Goal: Find contact information: Find contact information

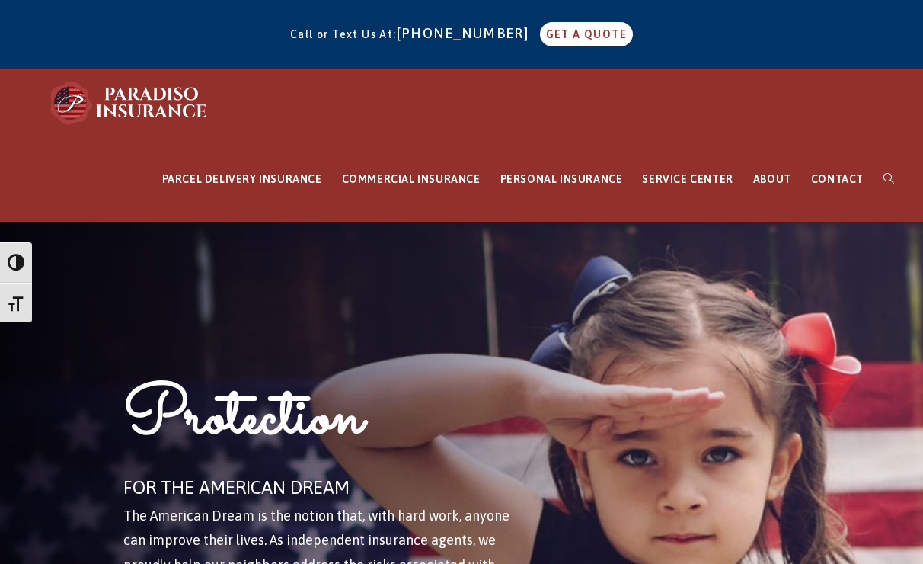
click at [734, 257] on div at bounding box center [703, 510] width 241 height 577
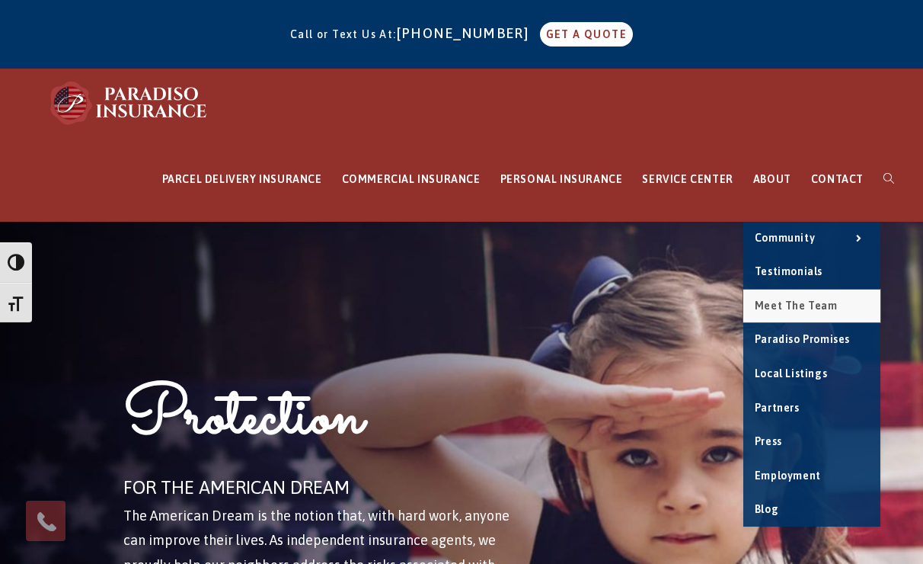
click at [781, 296] on link "Meet the Team" at bounding box center [811, 306] width 137 height 34
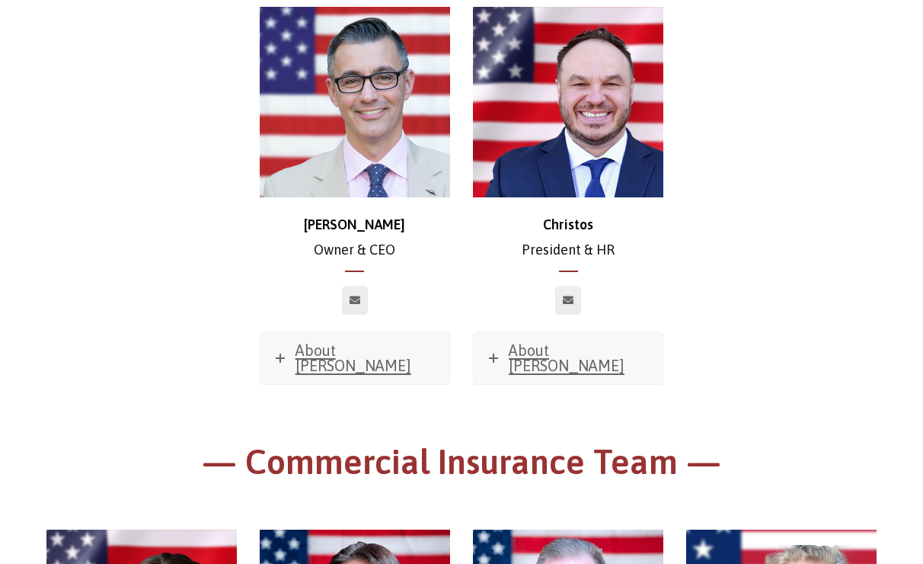
scroll to position [459, 0]
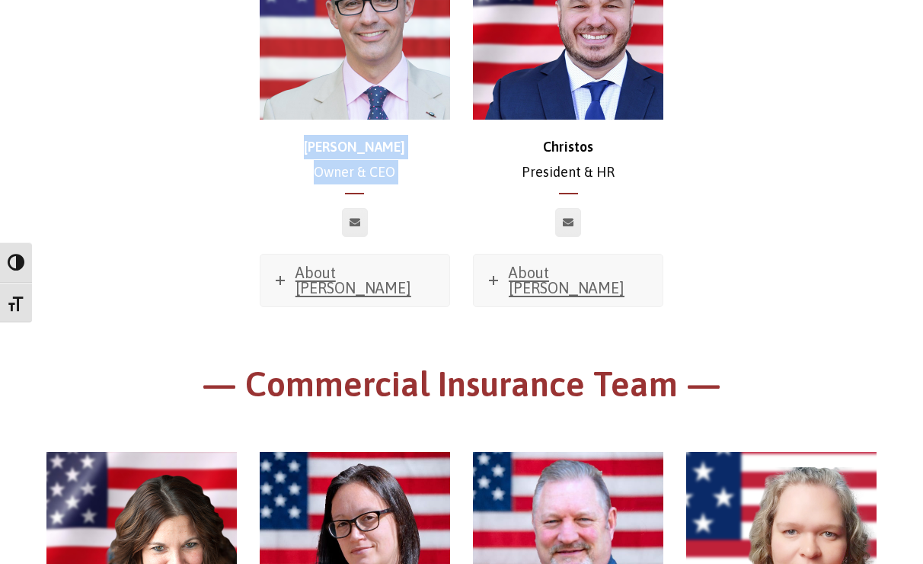
drag, startPoint x: 331, startPoint y: 219, endPoint x: 368, endPoint y: 206, distance: 38.5
click at [380, 240] on div "[PERSON_NAME] & CEO About [PERSON_NAME] Favorite Movie? Sweet Home [US_STATE] F…" at bounding box center [355, 118] width 190 height 378
click at [353, 137] on p "[PERSON_NAME] & CEO" at bounding box center [355, 160] width 190 height 50
click at [354, 147] on strong "[PERSON_NAME]" at bounding box center [354, 147] width 101 height 16
click at [386, 85] on img at bounding box center [355, 24] width 190 height 190
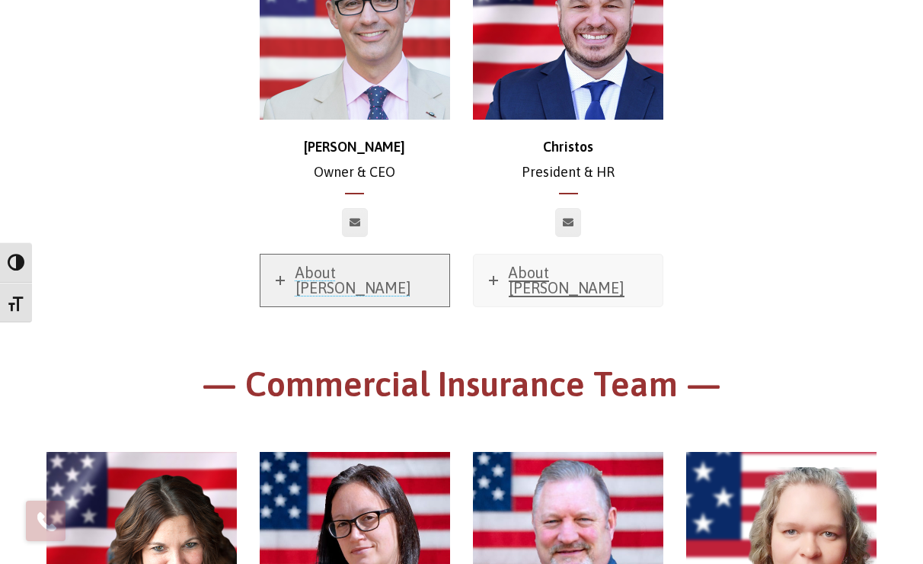
click at [341, 274] on span "About [PERSON_NAME]" at bounding box center [354, 280] width 116 height 33
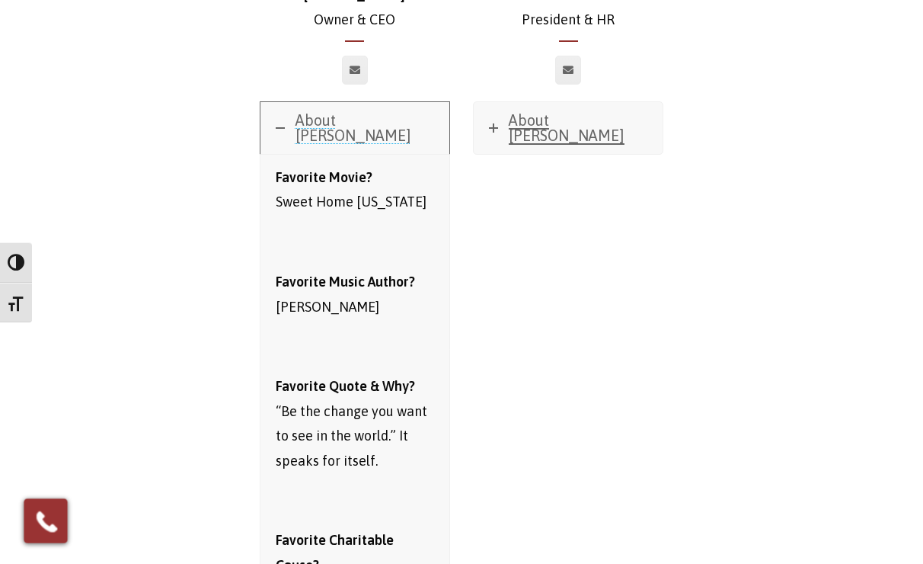
scroll to position [306, 0]
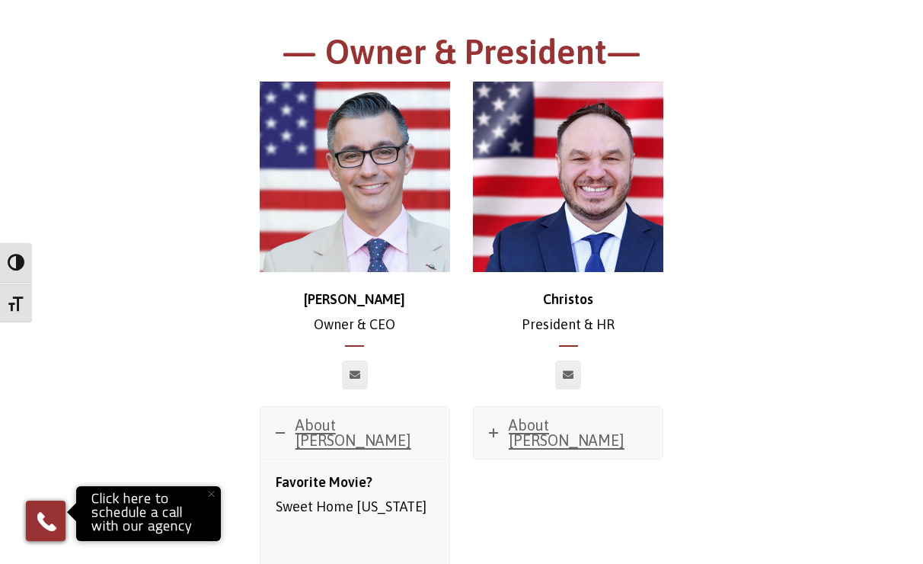
click at [359, 309] on p "[PERSON_NAME] & CEO" at bounding box center [355, 312] width 190 height 50
click at [359, 296] on strong "[PERSON_NAME]" at bounding box center [354, 299] width 101 height 16
copy strong "[PERSON_NAME]"
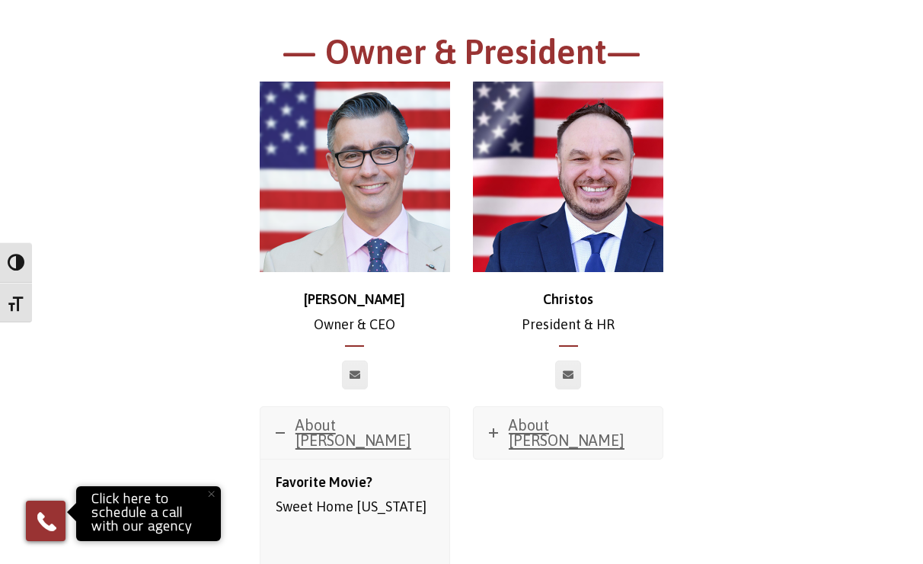
click at [248, 337] on div "[PERSON_NAME] & CEO About [PERSON_NAME] Favorite Movie? Sweet Home [US_STATE] F…" at bounding box center [354, 561] width 213 height 958
drag, startPoint x: 648, startPoint y: 351, endPoint x: 582, endPoint y: 339, distance: 67.4
click at [649, 350] on div "[PERSON_NAME] President & HR About Christos Favorite Movie? Weekend at [GEOGRAP…" at bounding box center [568, 271] width 190 height 378
click at [549, 301] on strong "Christos" at bounding box center [568, 299] width 50 height 16
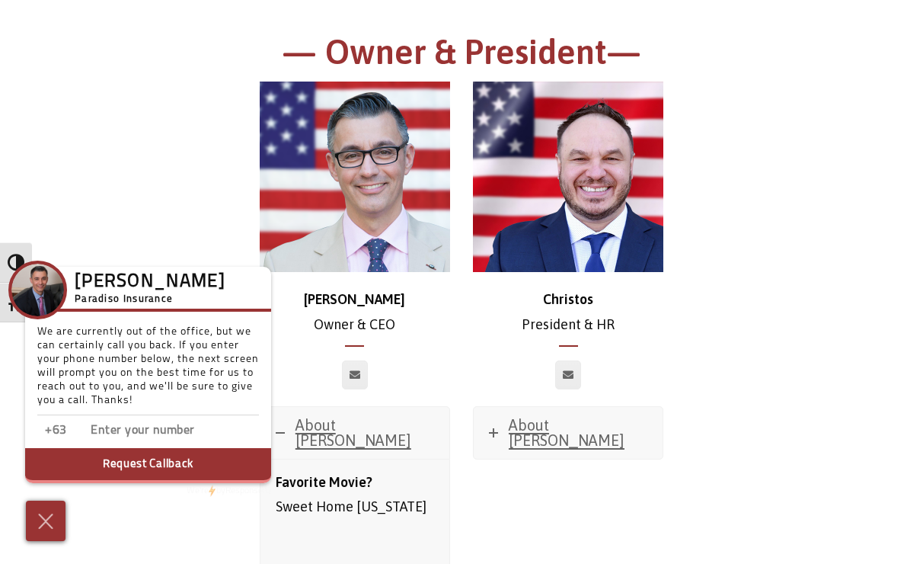
drag, startPoint x: 538, startPoint y: 292, endPoint x: 619, endPoint y: 323, distance: 86.6
click at [619, 323] on p "[PERSON_NAME] President & HR" at bounding box center [568, 312] width 190 height 50
copy p "[PERSON_NAME] President & HR"
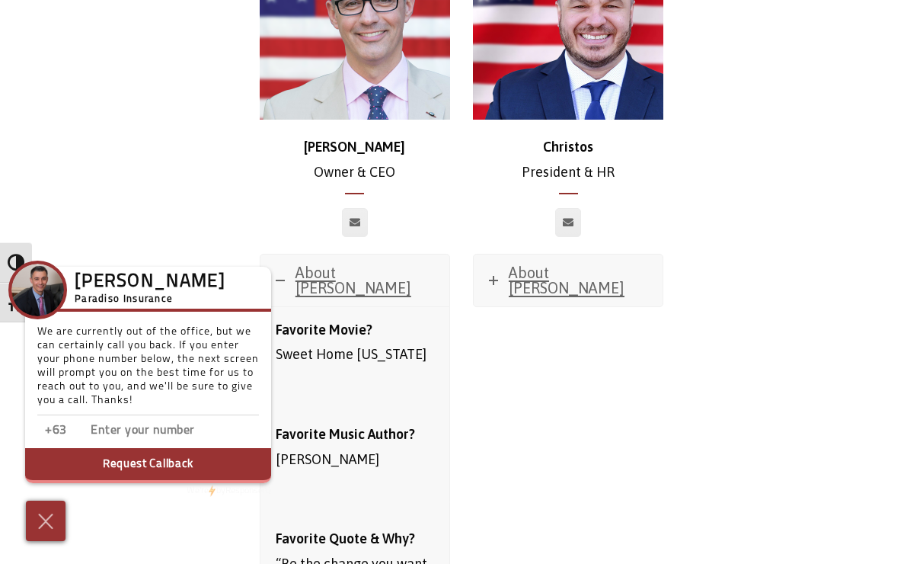
scroll to position [611, 0]
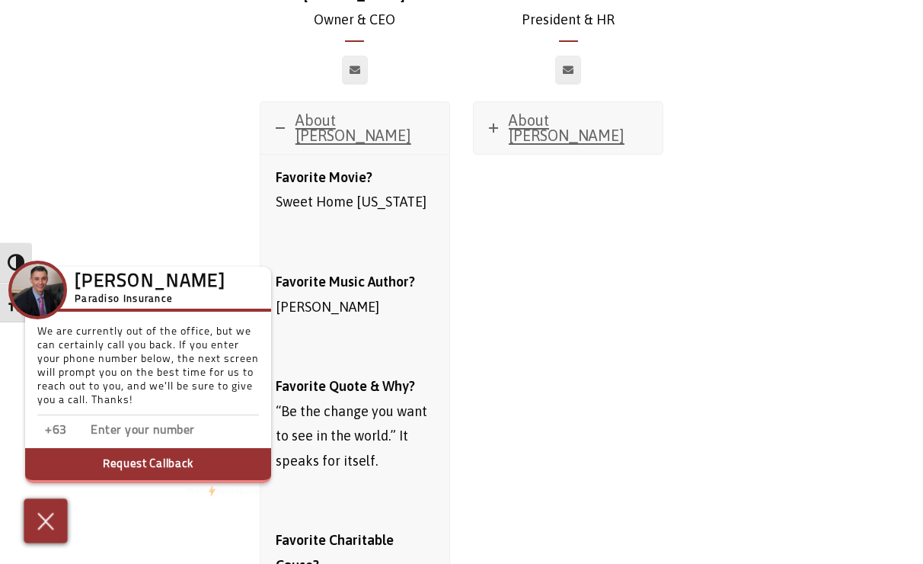
click at [40, 526] on img at bounding box center [46, 520] width 25 height 27
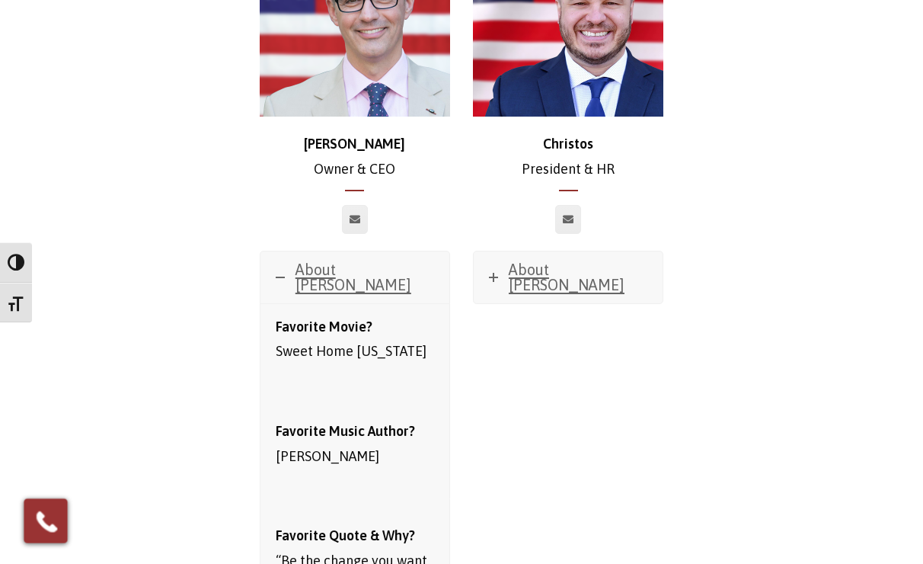
scroll to position [306, 0]
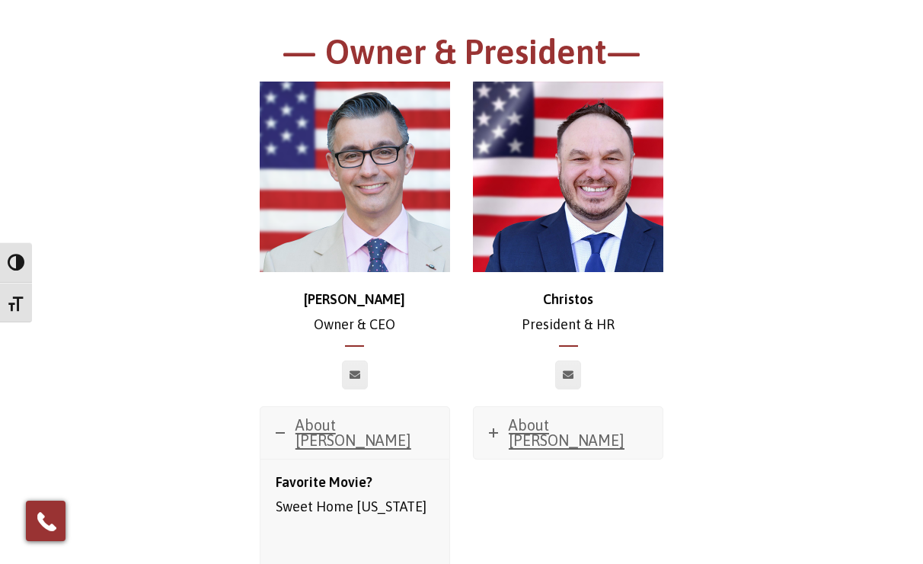
click at [571, 295] on strong "Christos" at bounding box center [568, 299] width 50 height 16
click at [590, 230] on img at bounding box center [568, 177] width 190 height 190
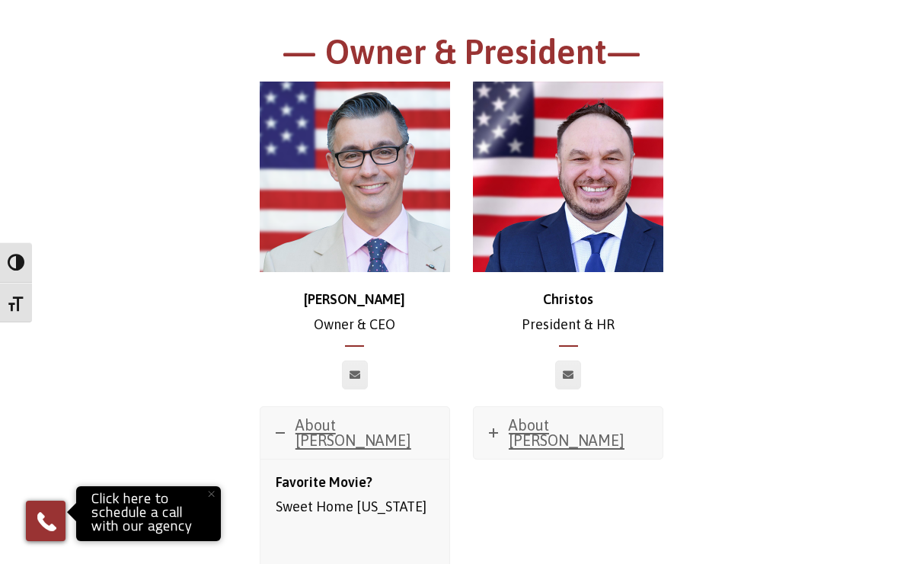
click at [106, 521] on p "Click here to schedule a call with our agency" at bounding box center [148, 513] width 137 height 47
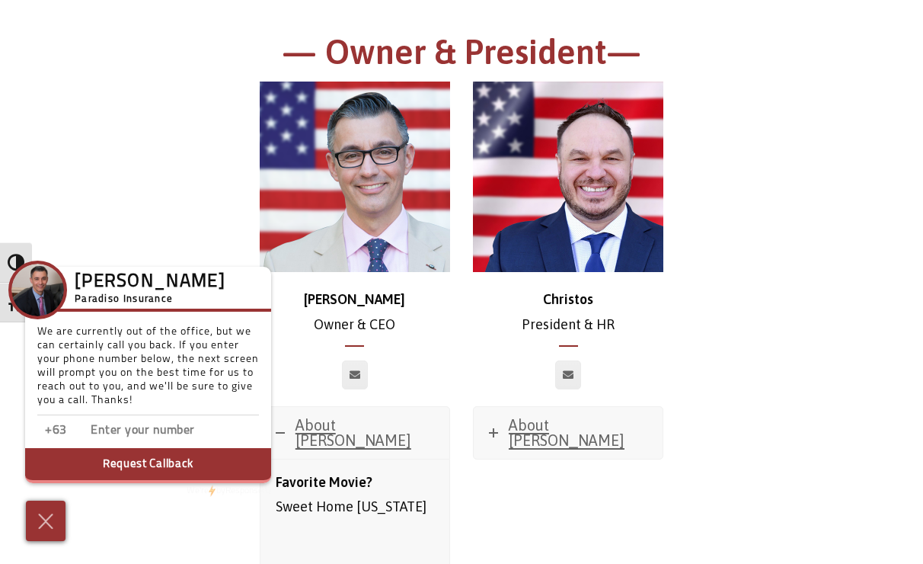
click at [47, 524] on img at bounding box center [45, 521] width 23 height 24
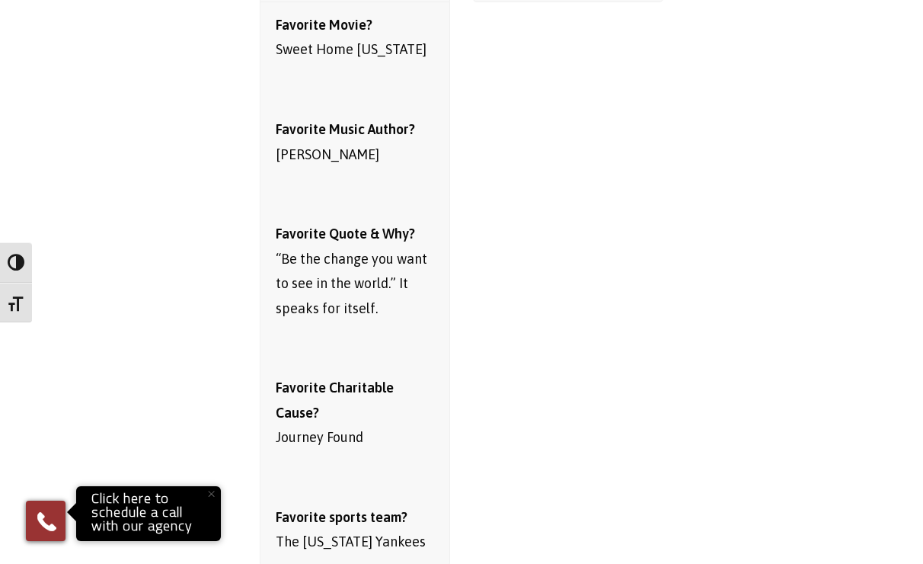
scroll to position [459, 0]
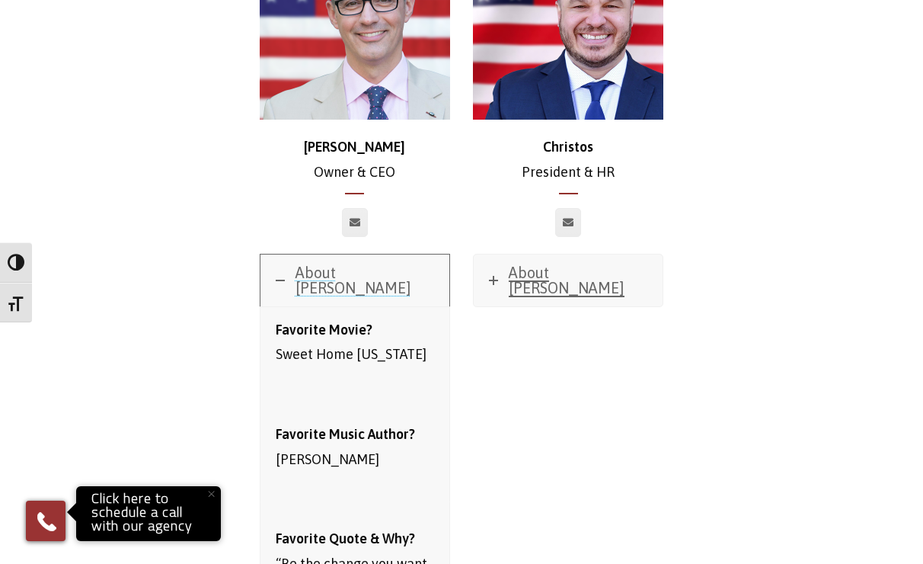
click at [347, 275] on span "About [PERSON_NAME]" at bounding box center [354, 280] width 116 height 33
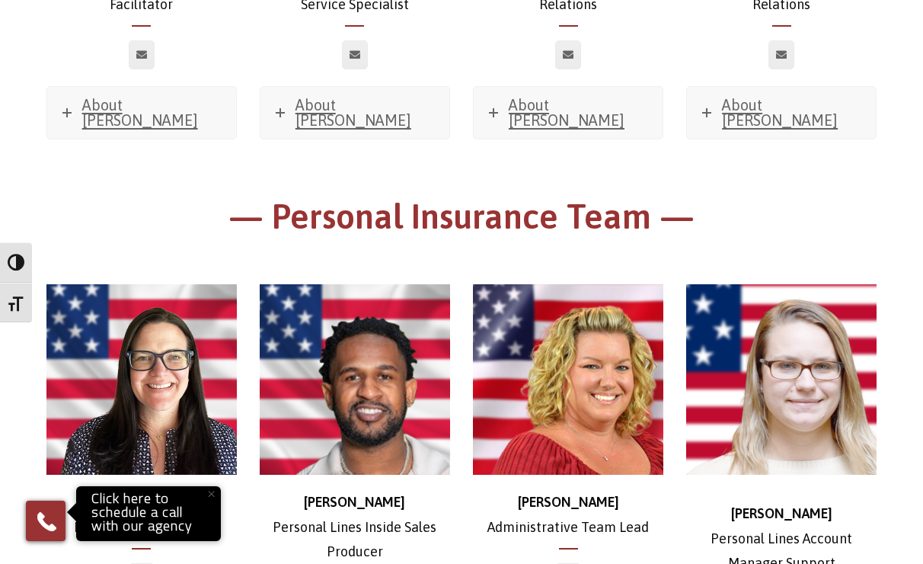
scroll to position [4115, 0]
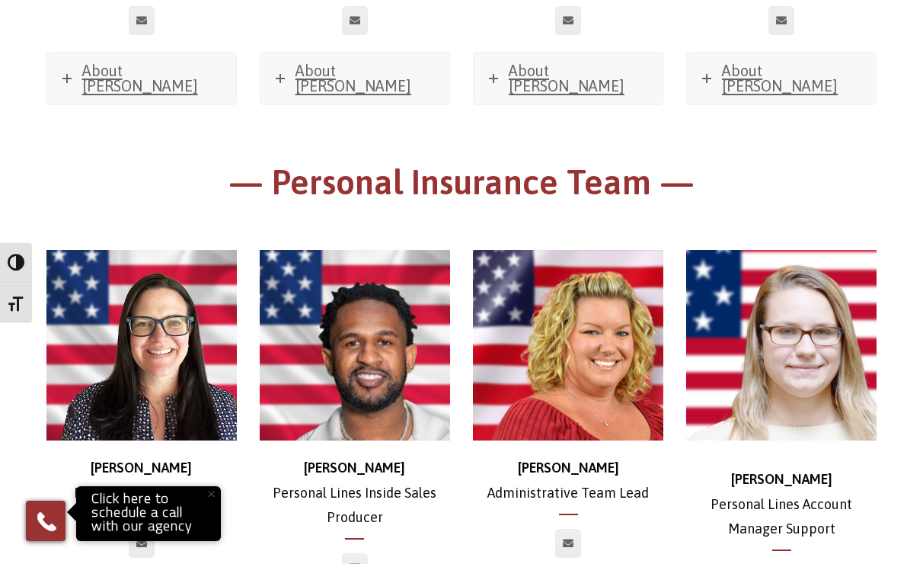
click at [86, 456] on p "[PERSON_NAME] Personal Lines Leader" at bounding box center [141, 481] width 190 height 50
copy p "[PERSON_NAME] Personal Lines Leader"
drag, startPoint x: 117, startPoint y: 350, endPoint x: 208, endPoint y: 368, distance: 93.2
click at [208, 456] on p "[PERSON_NAME] Personal Lines Leader" at bounding box center [141, 481] width 190 height 50
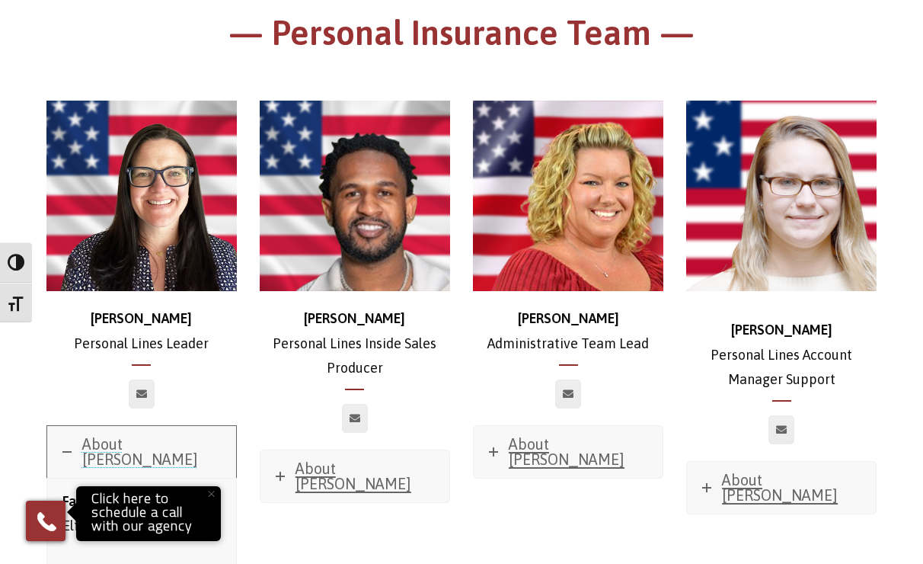
scroll to position [4496, 0]
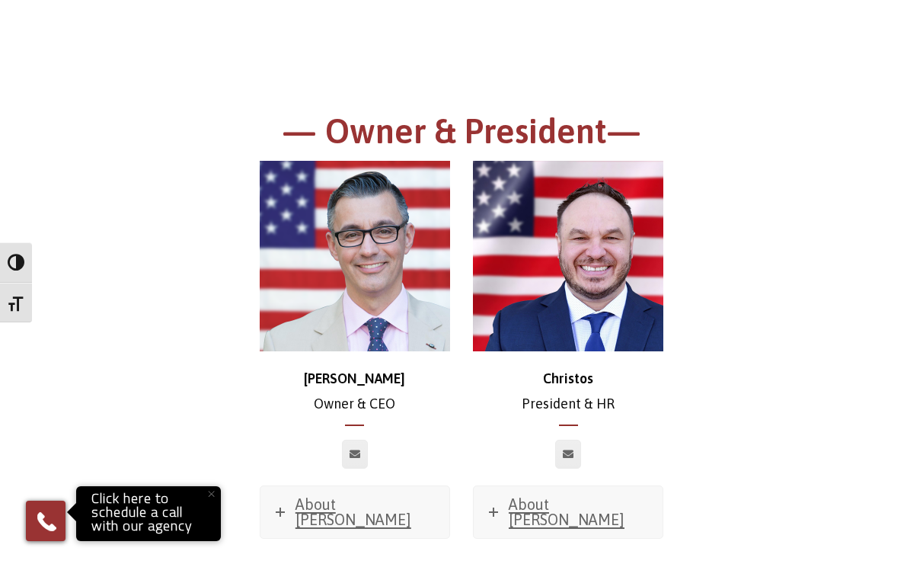
scroll to position [0, 0]
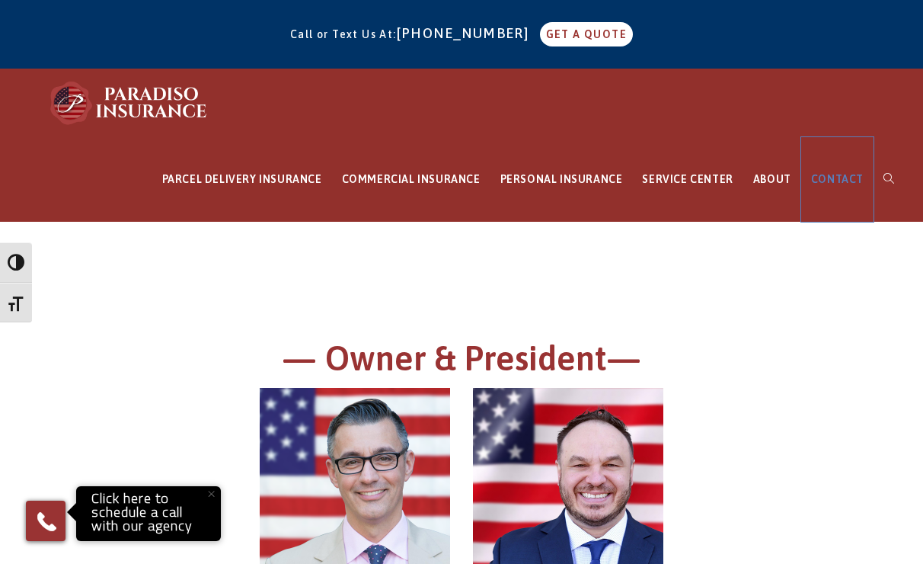
click at [846, 181] on span "CONTACT" at bounding box center [837, 179] width 53 height 12
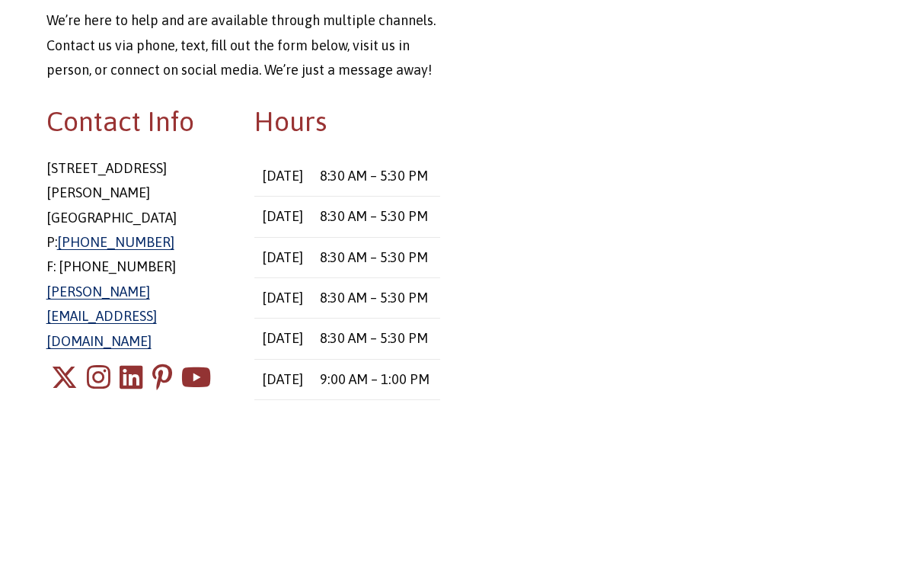
scroll to position [459, 0]
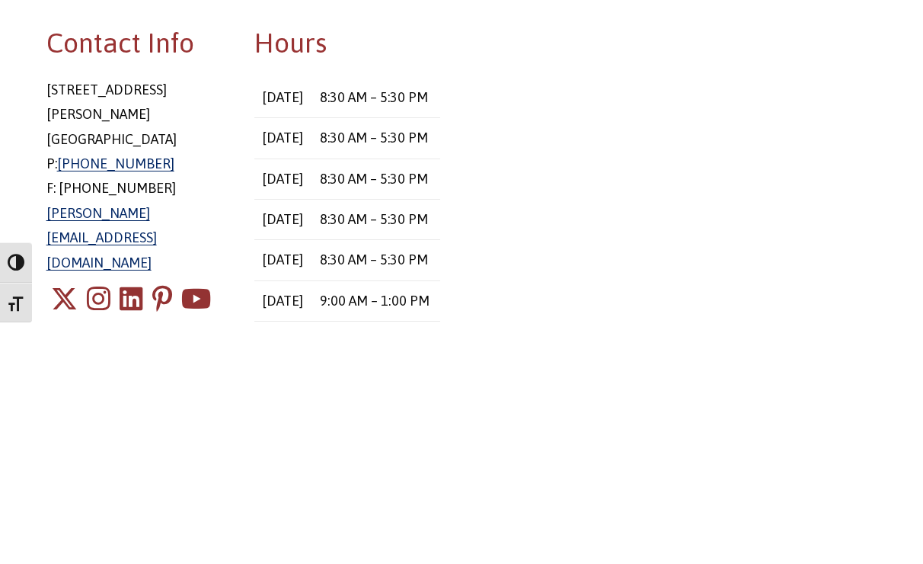
click at [225, 267] on div "Contact Info 8 East Main Street Stafford Springs, CT 06076 P: 860-684-5270 F: 8…" at bounding box center [139, 189] width 209 height 330
